Goal: Obtain resource: Obtain resource

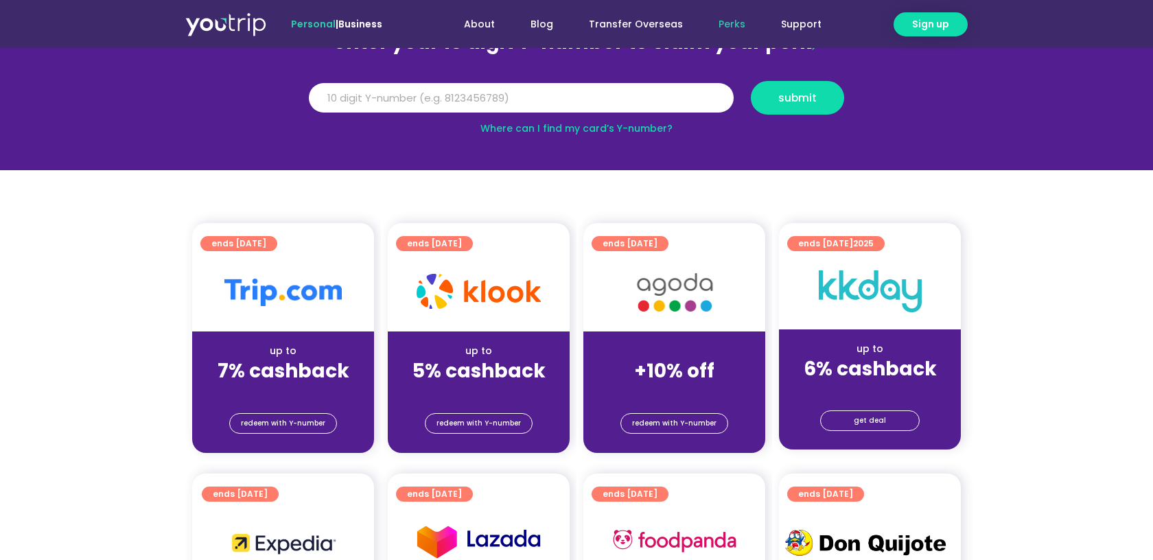
scroll to position [108, 0]
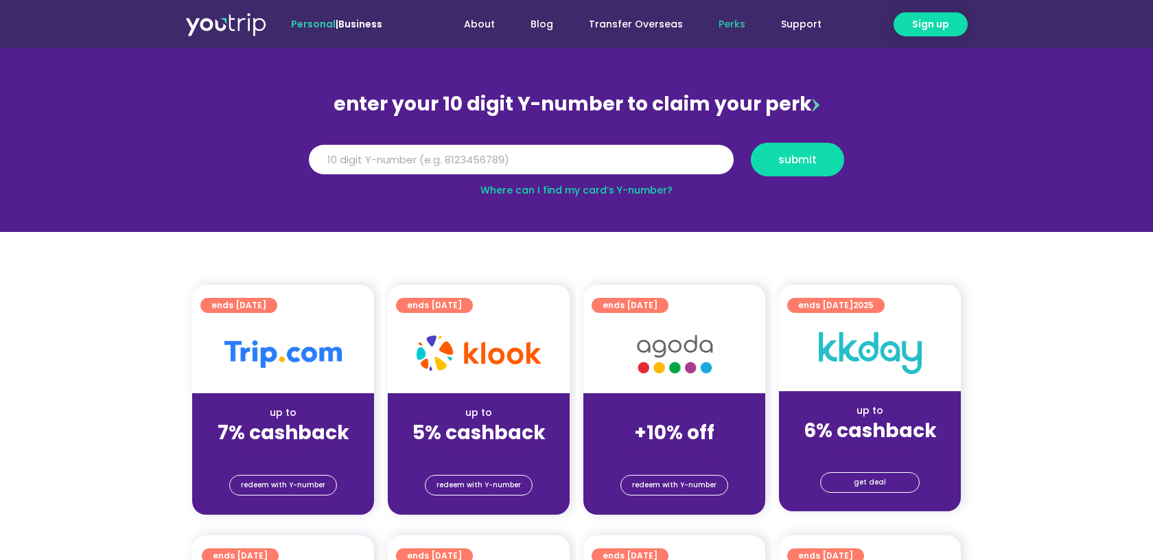
click at [311, 368] on div at bounding box center [283, 354] width 182 height 78
click at [304, 356] on img at bounding box center [282, 353] width 117 height 27
click at [440, 174] on input "Y Number" at bounding box center [521, 160] width 425 height 30
paste input "-8135718364"
click at [322, 161] on input "-8135718364" at bounding box center [521, 160] width 425 height 30
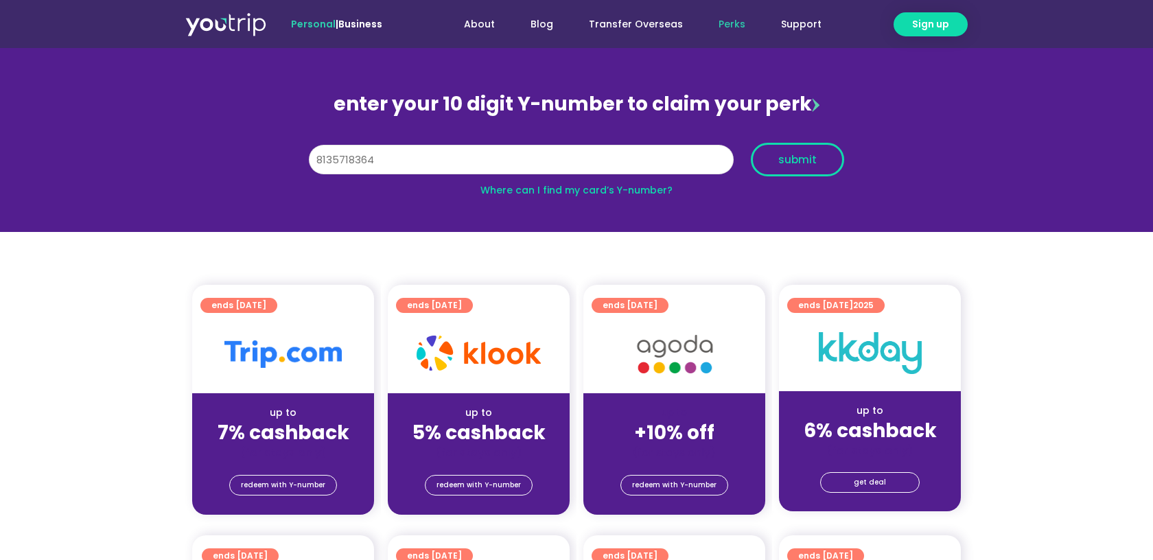
type input "8135718364"
click at [788, 160] on span "submit" at bounding box center [797, 159] width 38 height 10
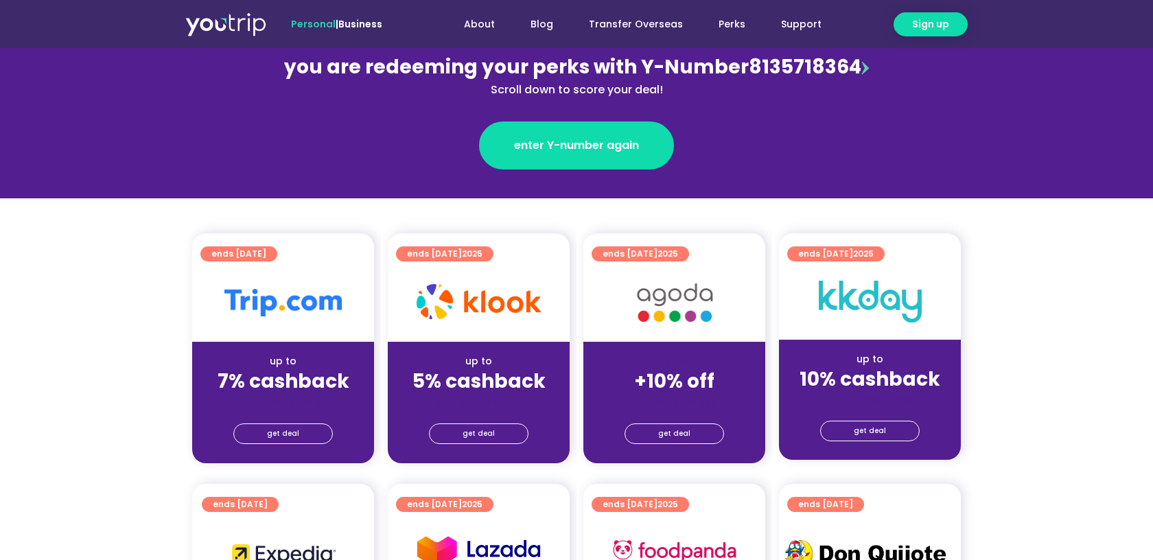
scroll to position [176, 0]
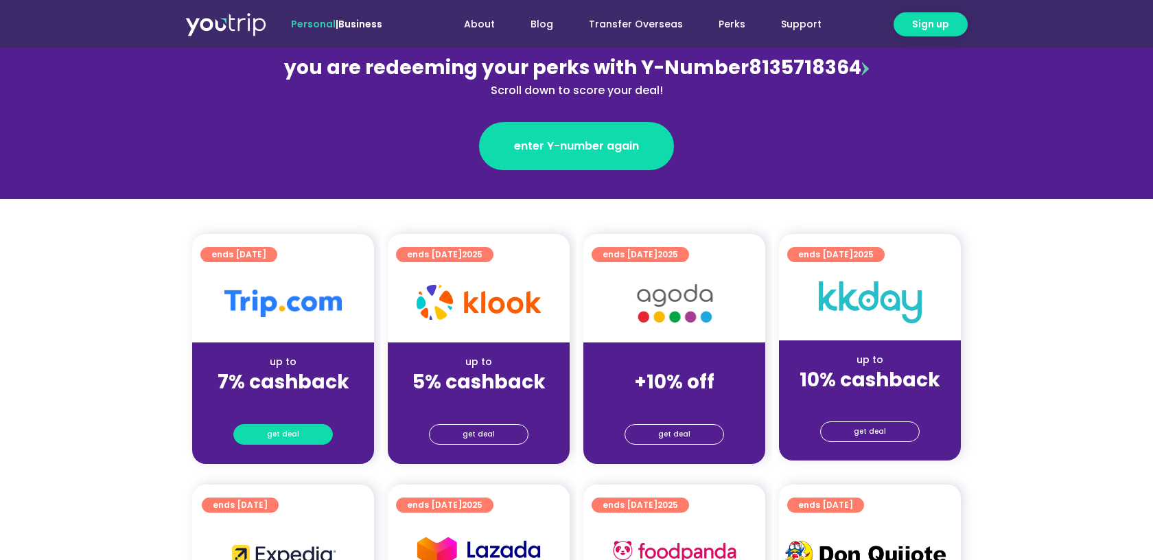
click at [293, 434] on span "get deal" at bounding box center [283, 434] width 32 height 19
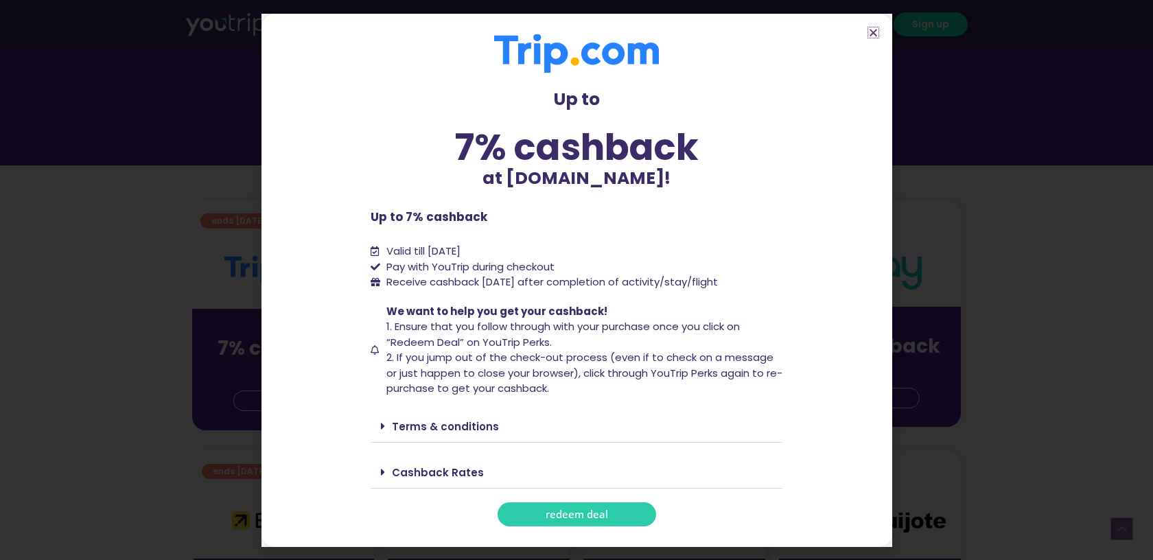
scroll to position [215, 0]
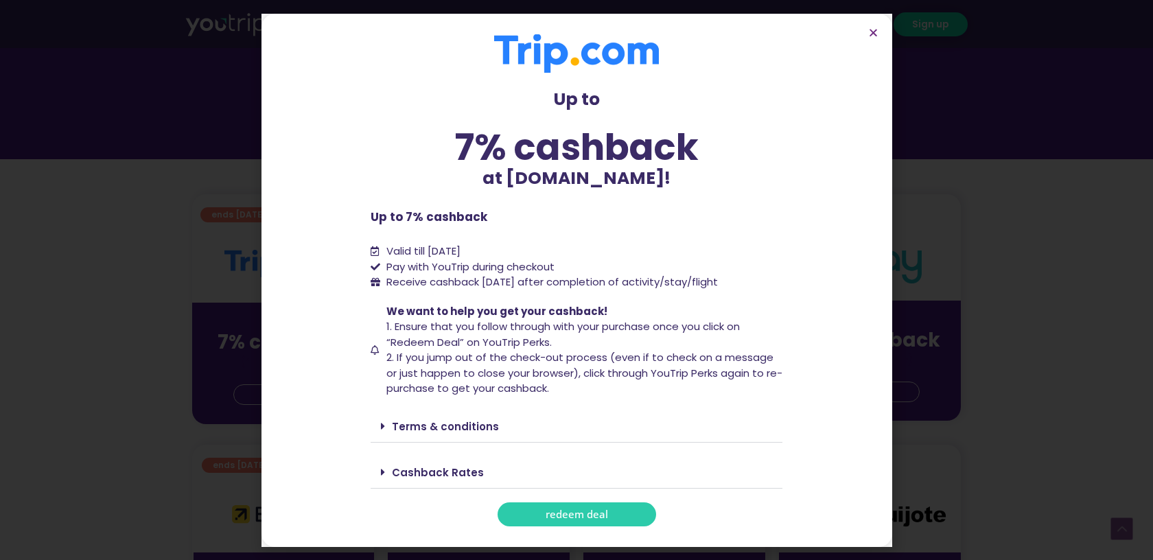
click at [418, 425] on link "Terms & conditions" at bounding box center [445, 426] width 107 height 14
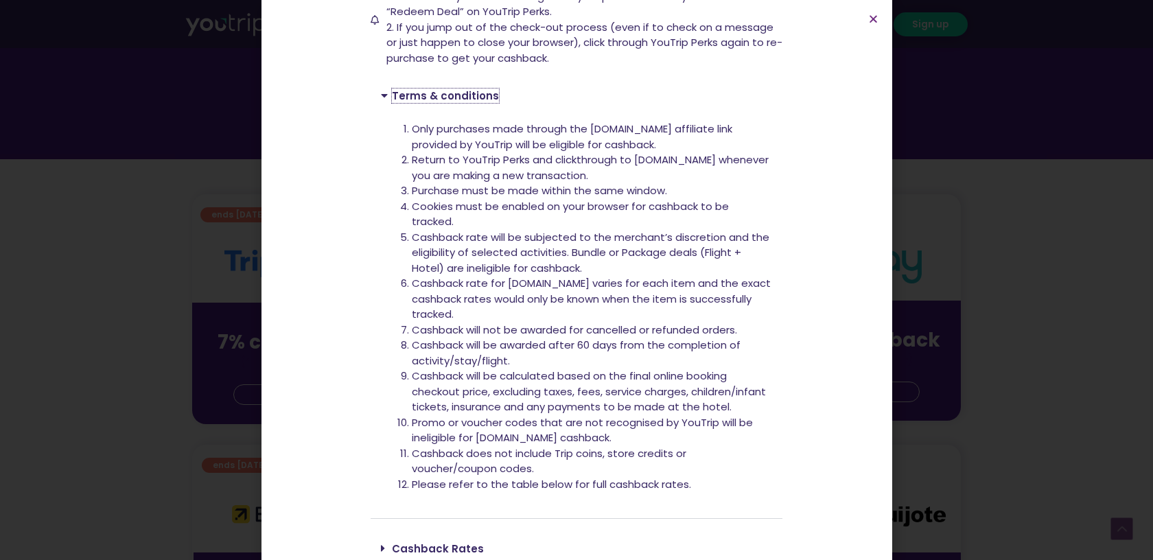
scroll to position [318, 0]
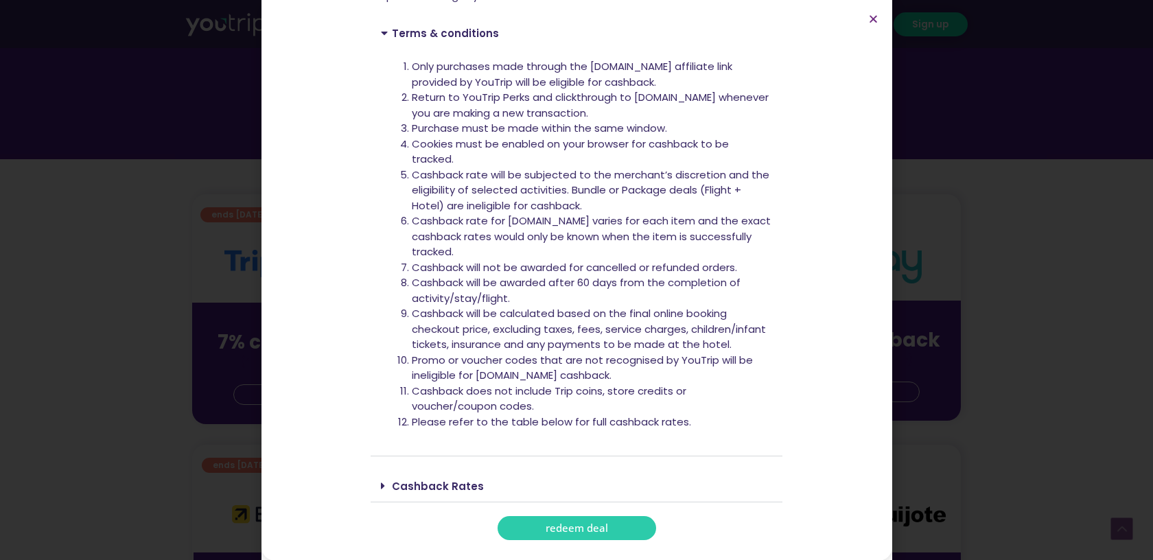
click at [437, 471] on div "Cashback Rates" at bounding box center [576, 486] width 412 height 32
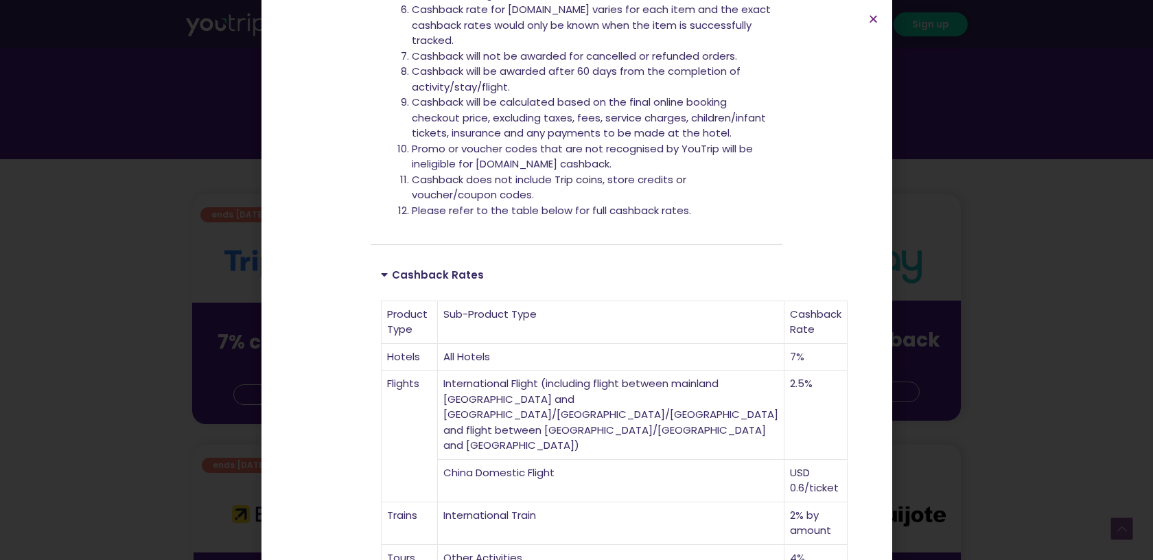
scroll to position [832, 0]
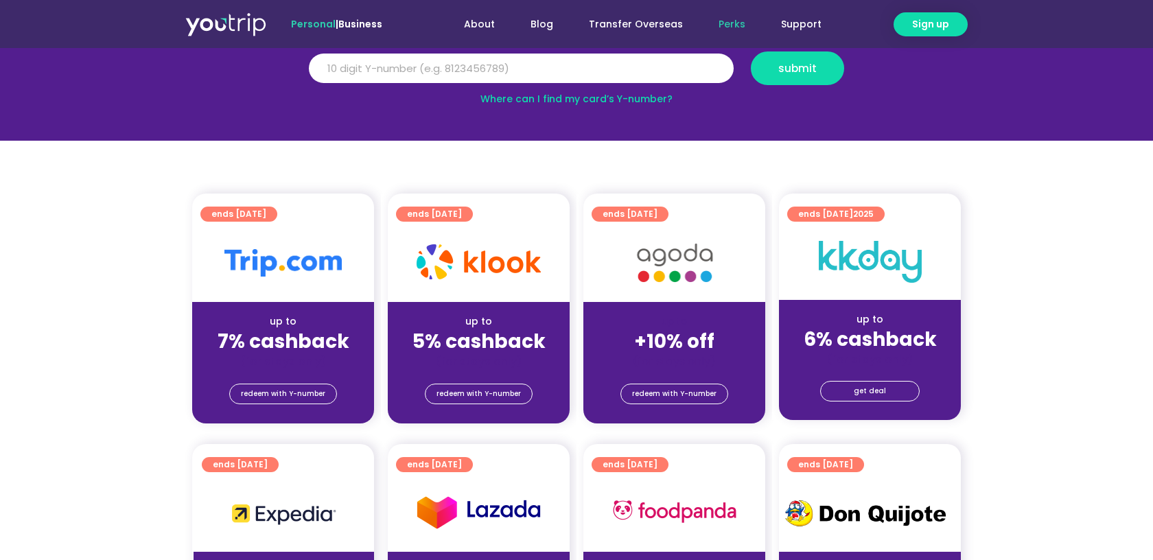
scroll to position [209, 0]
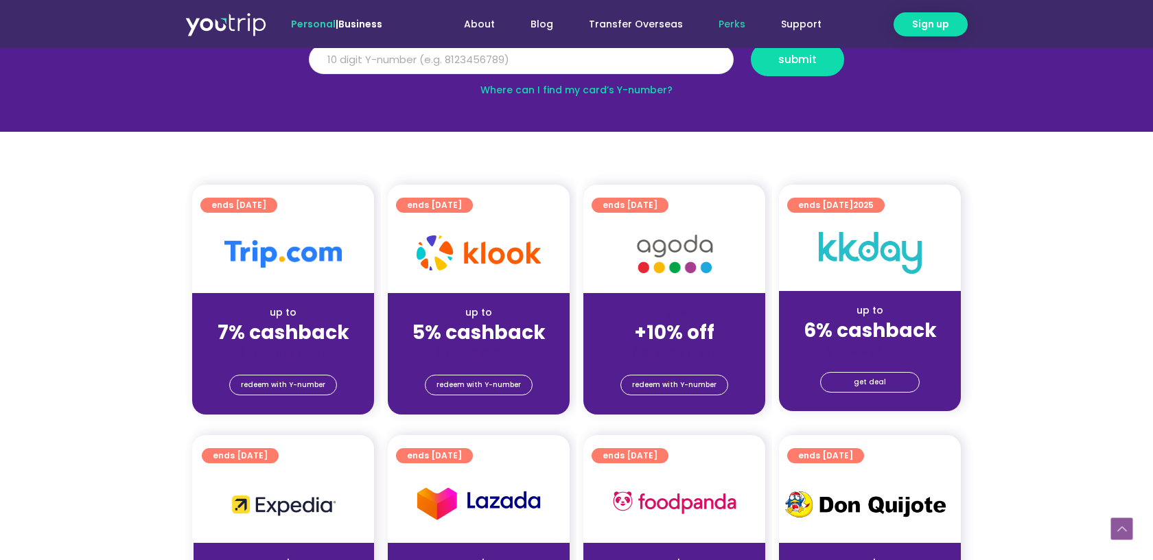
click at [501, 62] on input "Y Number" at bounding box center [521, 60] width 425 height 30
paste input "-8135718364"
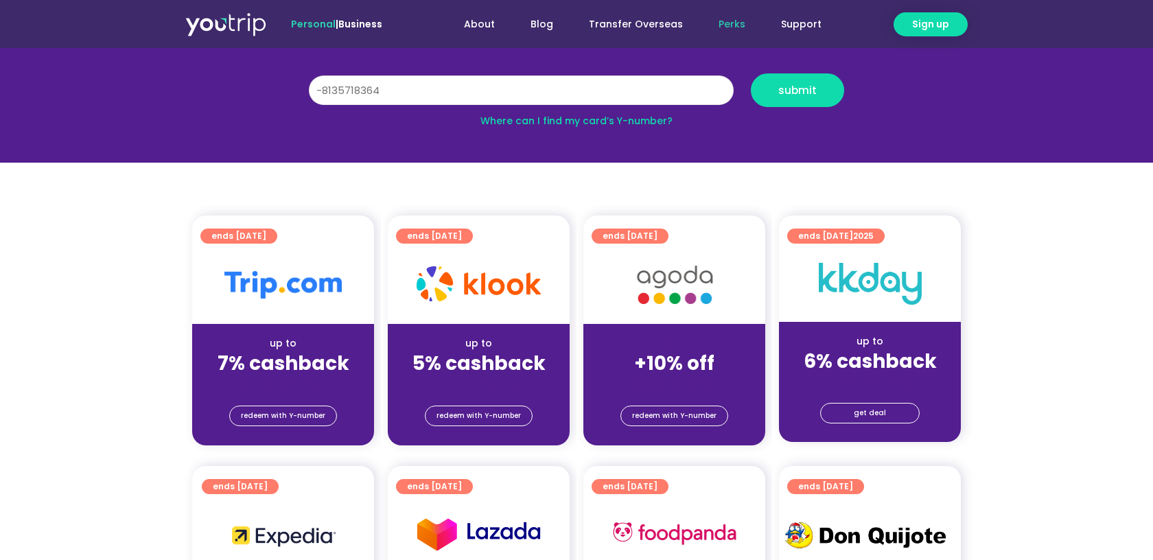
scroll to position [173, 0]
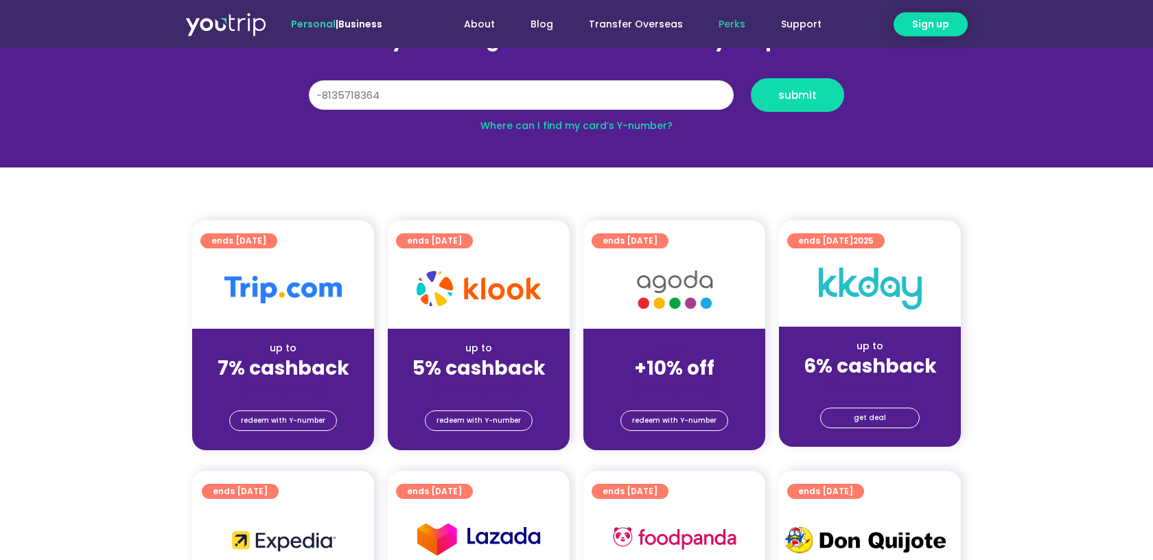
drag, startPoint x: 322, startPoint y: 93, endPoint x: 298, endPoint y: 93, distance: 24.0
click at [299, 93] on section "enter your 10 digit Y-number to claim your perk Y Number -8135718364 submit Whe…" at bounding box center [576, 72] width 1153 height 189
type input "8135718364"
click at [801, 91] on span "submit" at bounding box center [797, 95] width 38 height 10
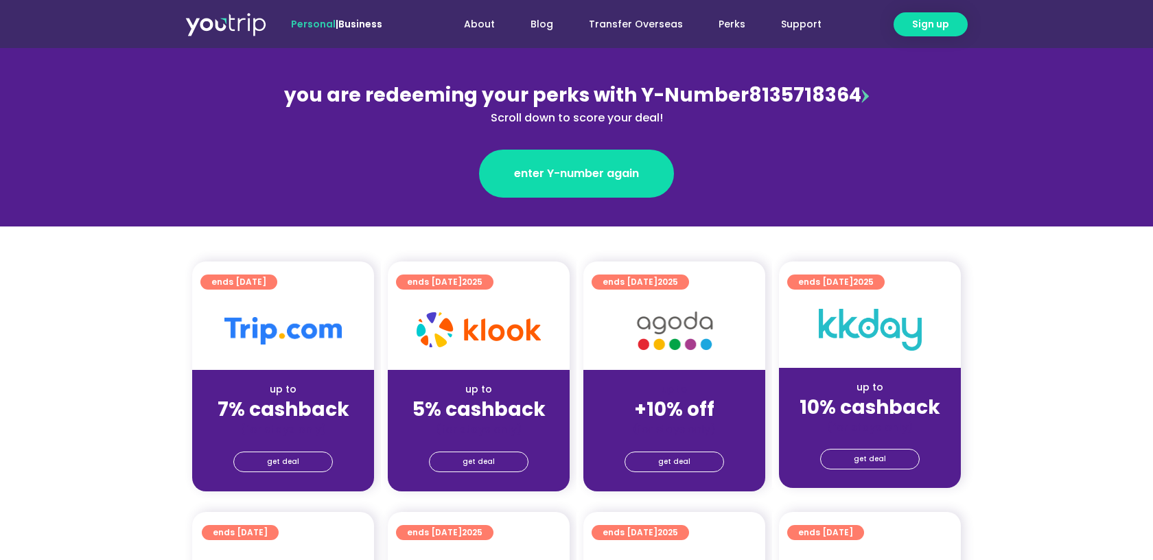
scroll to position [180, 0]
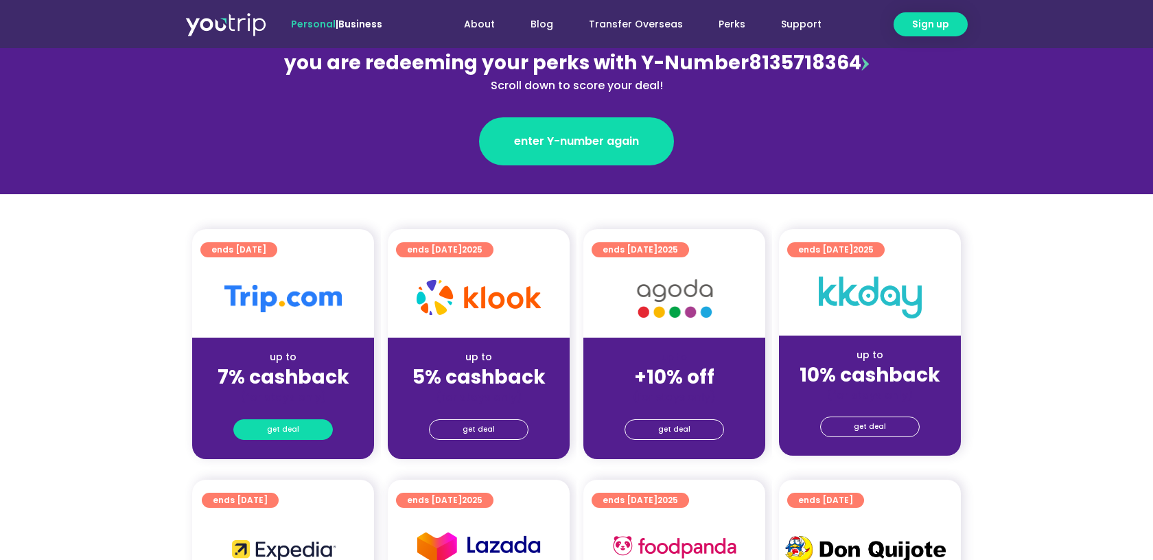
click at [305, 434] on link "get deal" at bounding box center [282, 429] width 99 height 21
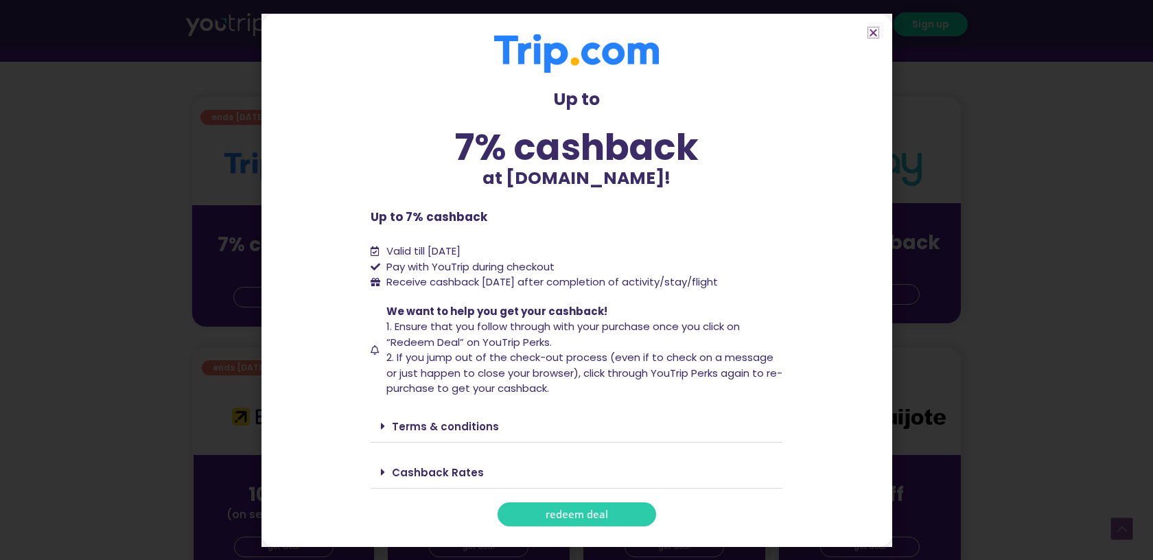
scroll to position [330, 0]
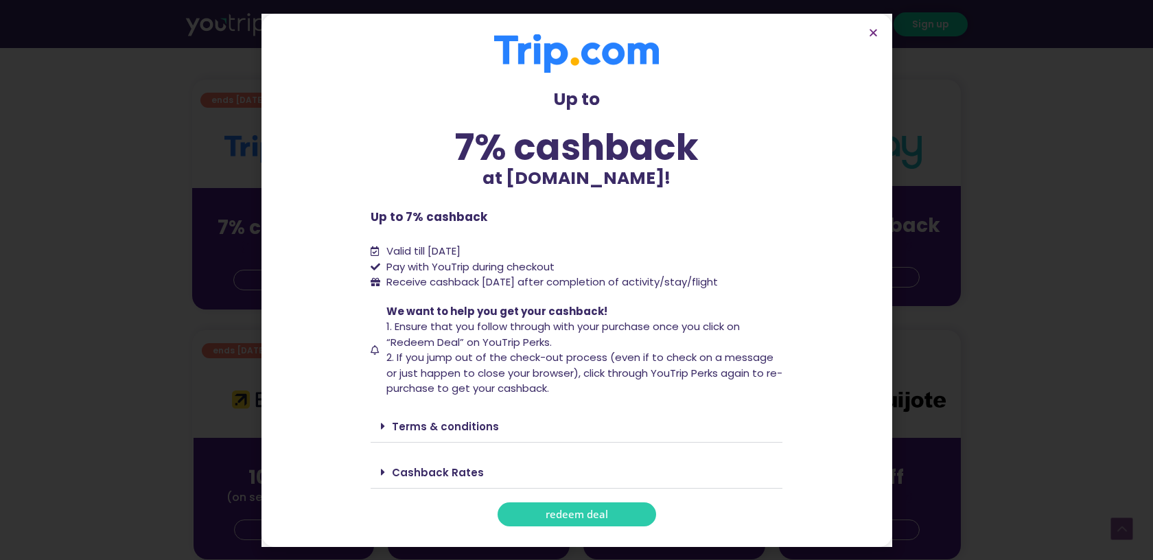
click at [573, 509] on span "redeem deal" at bounding box center [576, 514] width 62 height 10
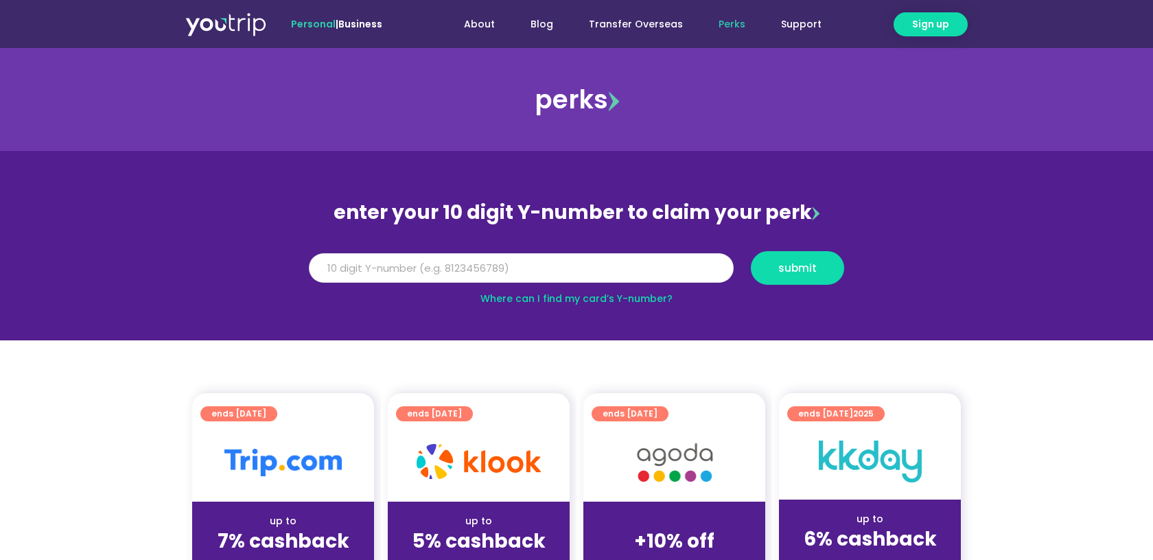
click at [389, 261] on input "Y Number" at bounding box center [521, 268] width 425 height 30
paste input "-8135718364"
click at [323, 267] on input "-8135718364" at bounding box center [521, 268] width 425 height 30
type input "8135718364"
click at [821, 267] on span "submit" at bounding box center [797, 268] width 70 height 10
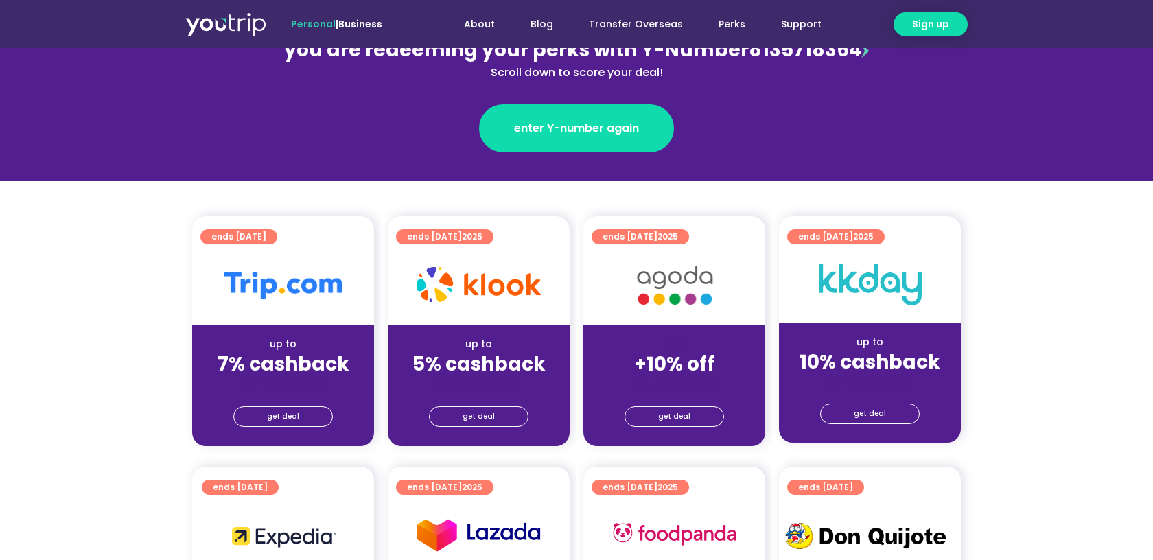
scroll to position [198, 0]
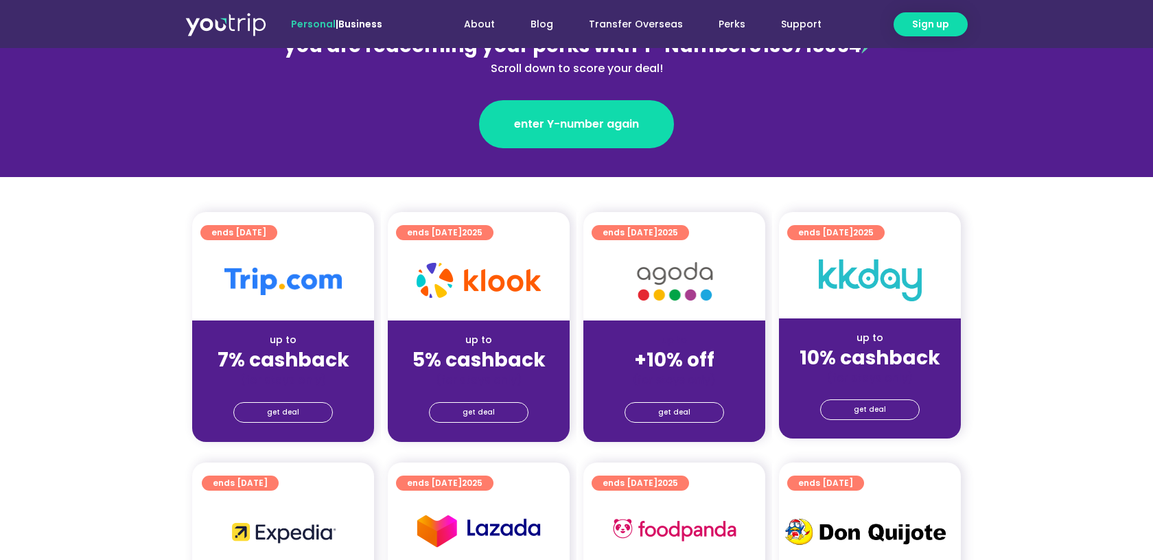
click at [279, 401] on div "get deal" at bounding box center [283, 412] width 182 height 22
click at [279, 409] on span "get deal" at bounding box center [283, 412] width 32 height 19
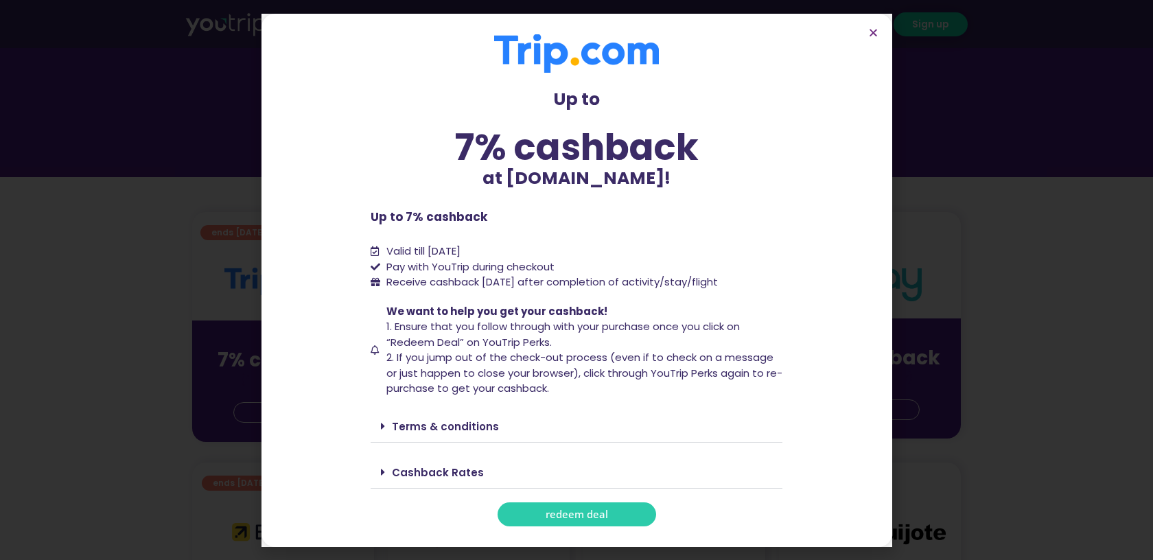
click at [609, 519] on link "redeem deal" at bounding box center [576, 514] width 158 height 24
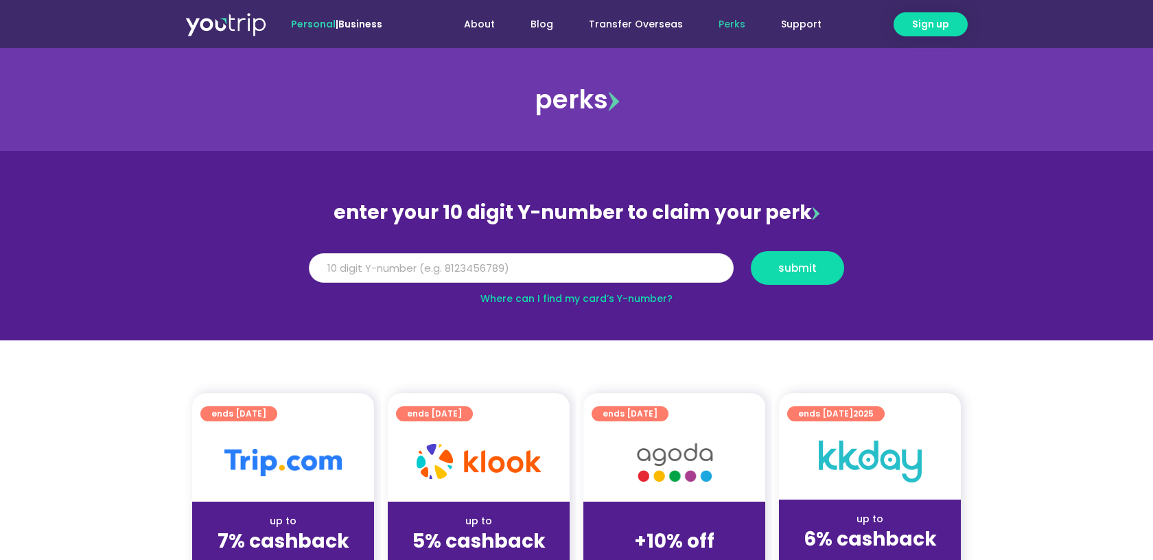
click at [585, 259] on input "Y Number" at bounding box center [521, 268] width 425 height 30
paste input "-8135718364"
click at [321, 270] on input "-8135718364" at bounding box center [521, 268] width 425 height 30
type input "8135718364"
click at [787, 276] on button "submit" at bounding box center [797, 268] width 93 height 34
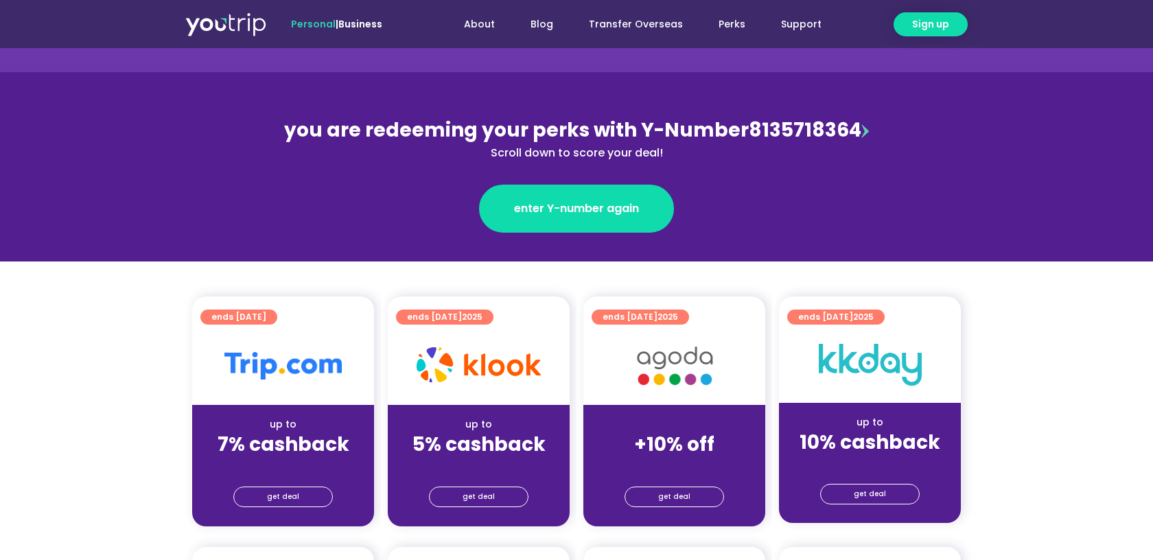
scroll to position [131, 0]
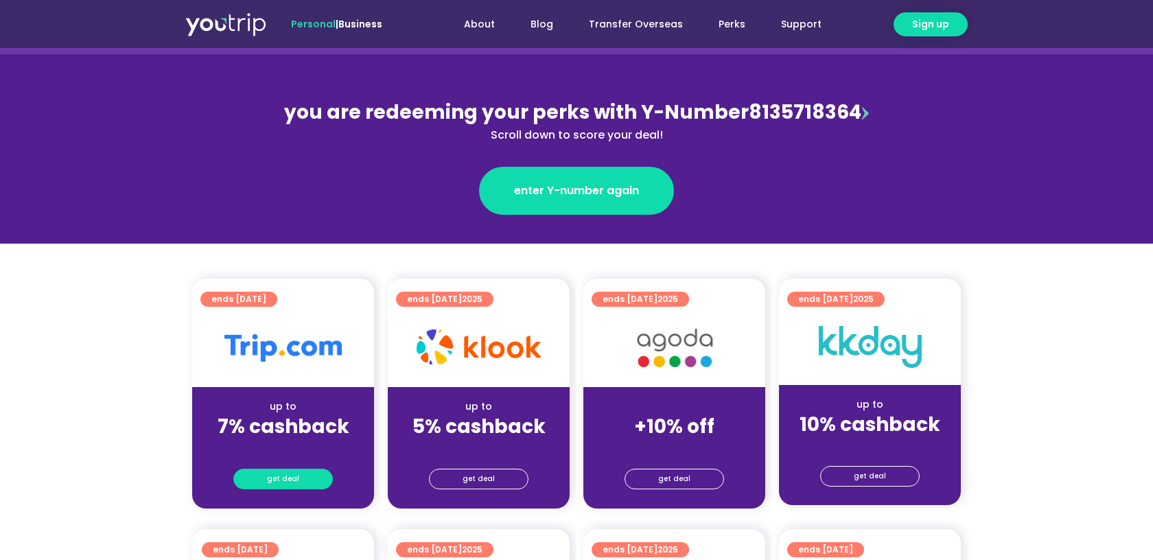
click at [261, 480] on link "get deal" at bounding box center [282, 479] width 99 height 21
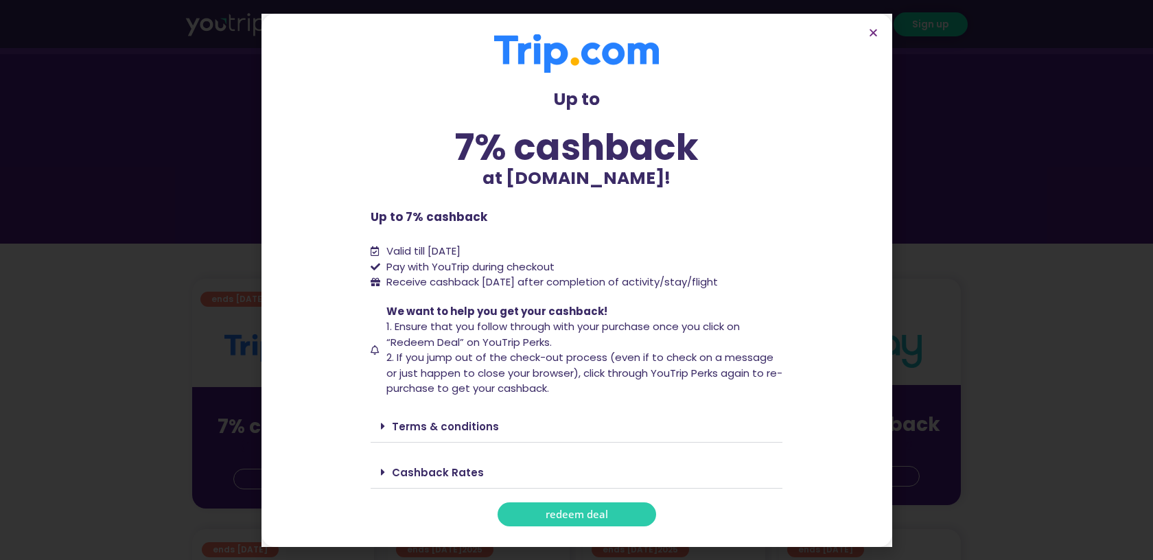
click at [634, 518] on link "redeem deal" at bounding box center [576, 514] width 158 height 24
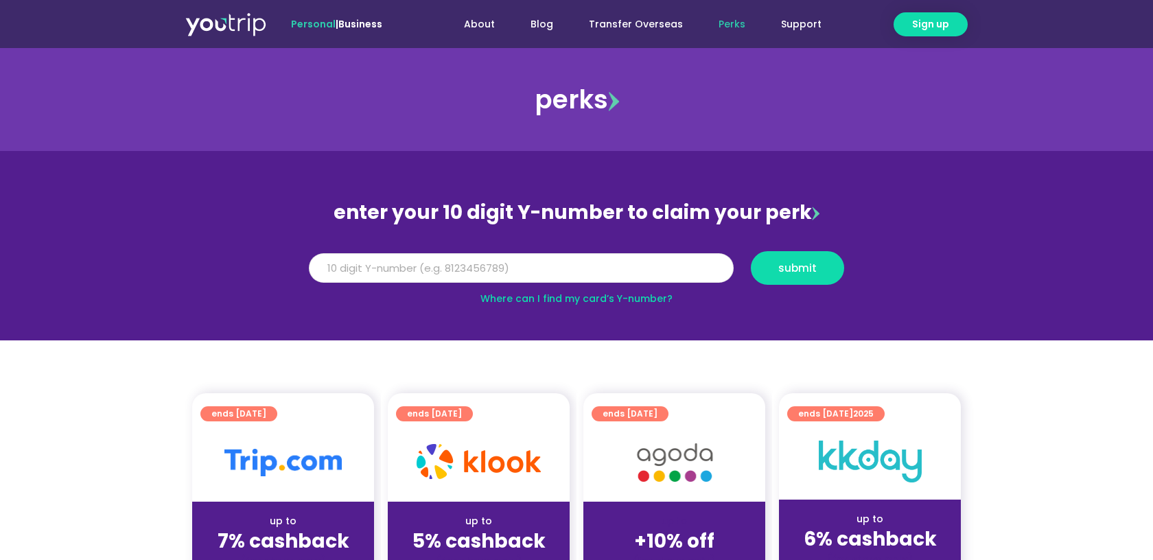
click at [401, 276] on input "Y Number" at bounding box center [521, 268] width 425 height 30
paste input "-8135718364"
click at [323, 266] on input "-8135718364" at bounding box center [521, 268] width 425 height 30
type input "8135718364"
click at [823, 277] on button "submit" at bounding box center [797, 268] width 93 height 34
